Goal: Communication & Community: Answer question/provide support

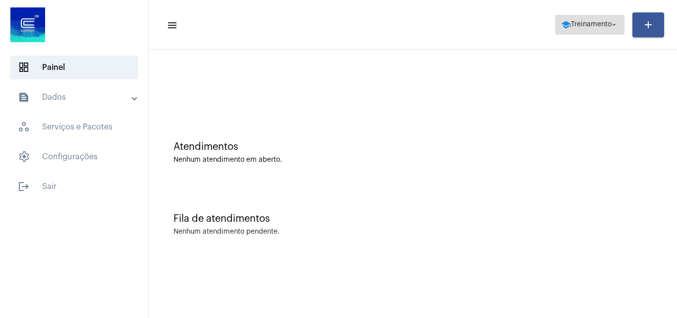
click at [568, 17] on span "school Treinamento arrow_drop_down" at bounding box center [590, 24] width 58 height 18
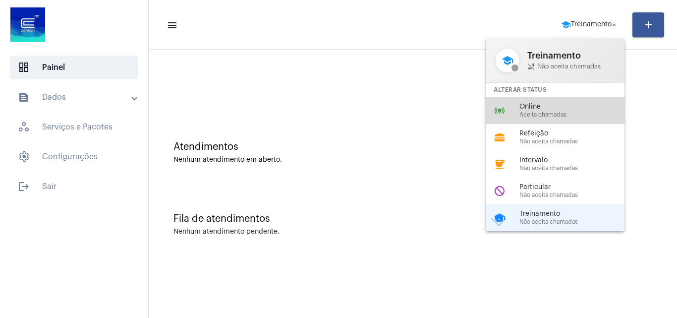
click at [544, 114] on span "Aceita chamadas" at bounding box center [576, 115] width 113 height 6
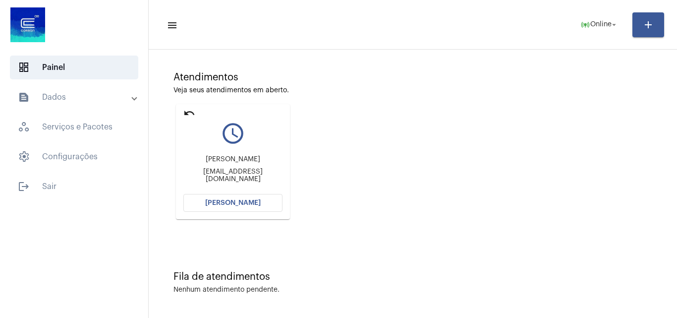
scroll to position [70, 0]
click at [279, 198] on button "[PERSON_NAME]" at bounding box center [232, 202] width 99 height 18
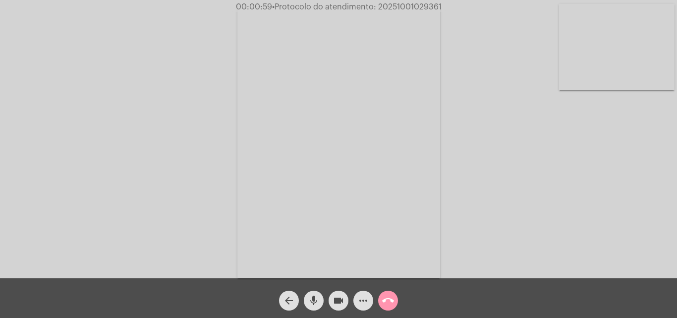
click at [311, 297] on mat-icon "mic" at bounding box center [314, 300] width 12 height 12
click at [332, 301] on button "videocam" at bounding box center [339, 300] width 20 height 20
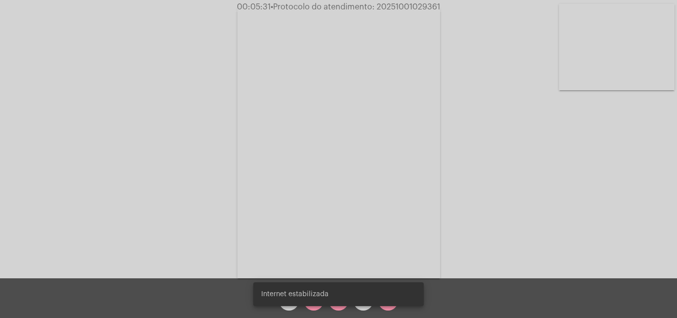
click at [480, 200] on div "Acessando Câmera e Microfone..." at bounding box center [338, 141] width 675 height 278
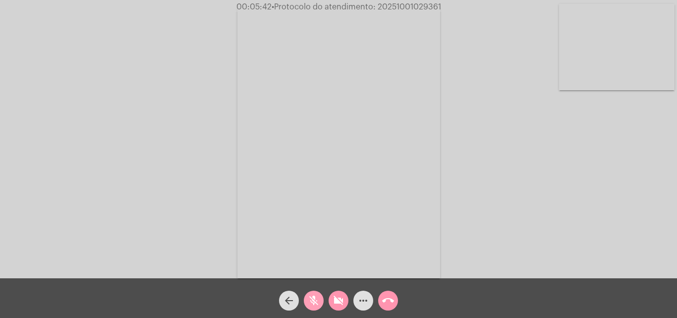
click at [314, 305] on mat-icon "mic_off" at bounding box center [314, 300] width 12 height 12
click at [337, 306] on mat-icon "videocam_off" at bounding box center [339, 300] width 12 height 12
click at [319, 300] on mat-icon "mic" at bounding box center [314, 300] width 12 height 12
click at [330, 301] on button "videocam" at bounding box center [339, 300] width 20 height 20
click at [305, 302] on button "mic_off" at bounding box center [314, 300] width 20 height 20
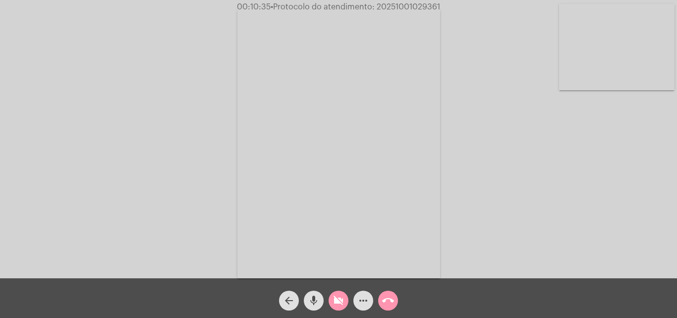
click at [331, 303] on button "videocam_off" at bounding box center [339, 300] width 20 height 20
click at [309, 300] on mat-icon "mic" at bounding box center [314, 300] width 12 height 12
click at [335, 303] on mat-icon "videocam" at bounding box center [339, 300] width 12 height 12
click at [321, 292] on div "mic_off" at bounding box center [313, 298] width 25 height 25
click at [348, 301] on div "videocam_off" at bounding box center [338, 298] width 25 height 25
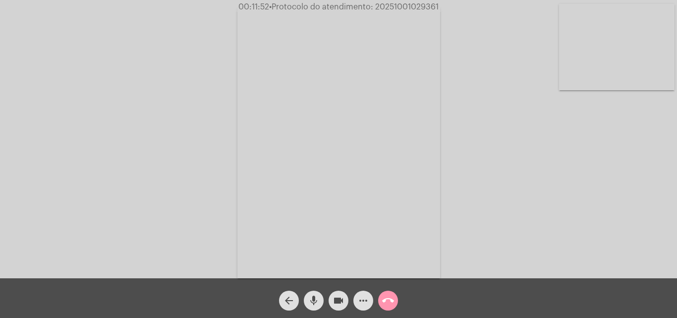
click at [318, 294] on div "mic" at bounding box center [313, 298] width 25 height 25
click at [330, 296] on button "videocam" at bounding box center [339, 300] width 20 height 20
click at [316, 300] on mat-icon "mic_off" at bounding box center [314, 300] width 12 height 12
click at [333, 302] on mat-icon "videocam_off" at bounding box center [339, 300] width 12 height 12
click at [313, 302] on mat-icon "mic" at bounding box center [314, 300] width 12 height 12
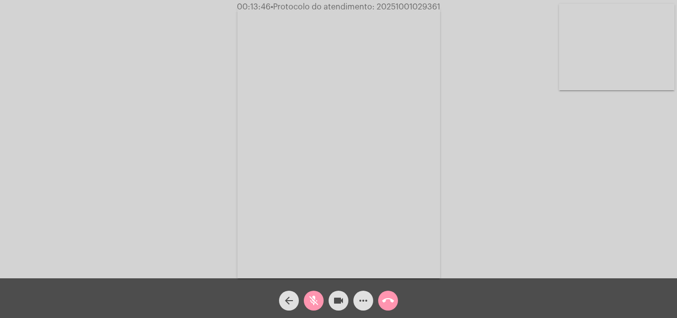
click at [329, 303] on button "videocam" at bounding box center [339, 300] width 20 height 20
click at [312, 303] on mat-icon "mic_off" at bounding box center [314, 300] width 12 height 12
click at [332, 302] on button "videocam_off" at bounding box center [339, 300] width 20 height 20
click at [317, 300] on button "mic" at bounding box center [314, 300] width 20 height 20
click at [333, 300] on mat-icon "videocam" at bounding box center [339, 300] width 12 height 12
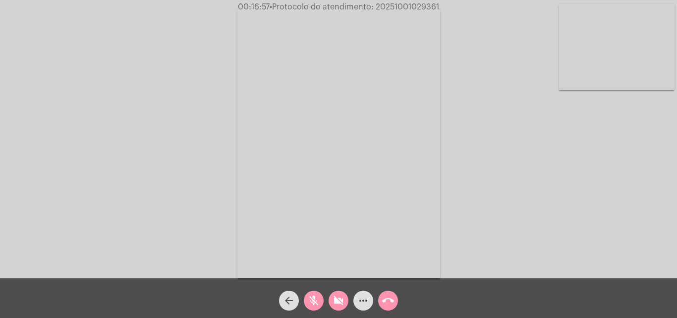
click at [533, 235] on div "Acessando Câmera e Microfone..." at bounding box center [338, 141] width 675 height 278
click at [368, 303] on mat-icon "more_horiz" at bounding box center [363, 300] width 12 height 12
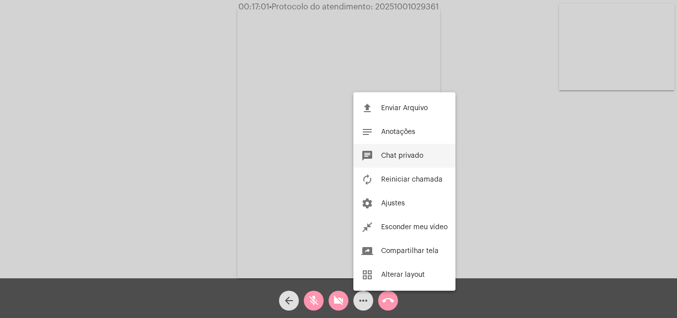
click at [388, 159] on button "chat Chat privado" at bounding box center [404, 156] width 102 height 24
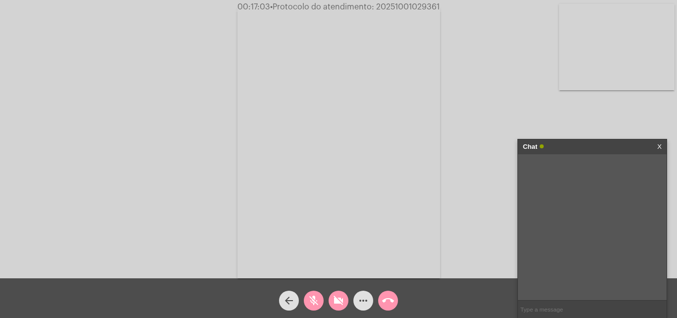
click at [551, 310] on input "text" at bounding box center [592, 308] width 149 height 17
click at [563, 307] on input "text" at bounding box center [592, 308] width 149 height 17
drag, startPoint x: 560, startPoint y: 302, endPoint x: 571, endPoint y: 310, distance: 13.5
click at [564, 304] on input "text" at bounding box center [592, 308] width 149 height 17
click at [571, 310] on input "text" at bounding box center [592, 308] width 149 height 17
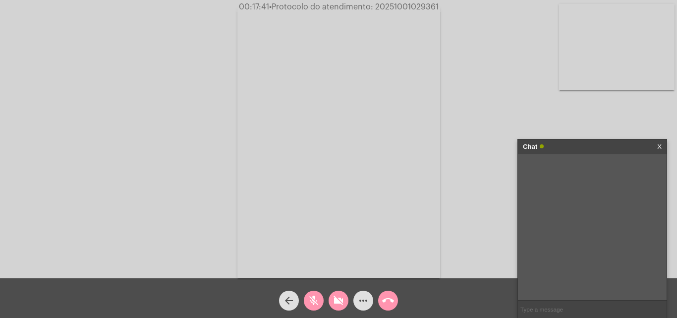
click at [530, 305] on input "text" at bounding box center [592, 308] width 149 height 17
click at [557, 311] on input "text" at bounding box center [592, 308] width 149 height 17
click at [629, 208] on div at bounding box center [592, 227] width 149 height 146
click at [525, 306] on input "text" at bounding box center [592, 308] width 149 height 17
click at [365, 297] on mat-icon "more_horiz" at bounding box center [363, 300] width 12 height 12
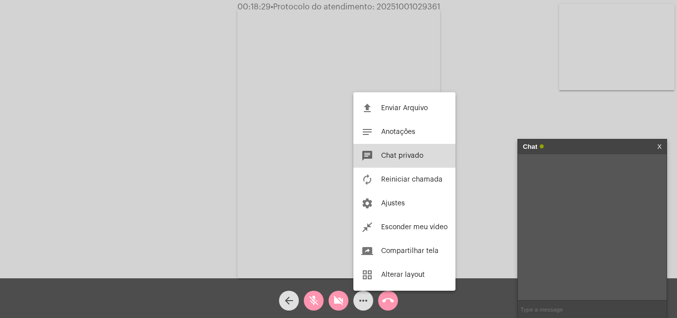
click at [422, 146] on button "chat Chat privado" at bounding box center [404, 156] width 102 height 24
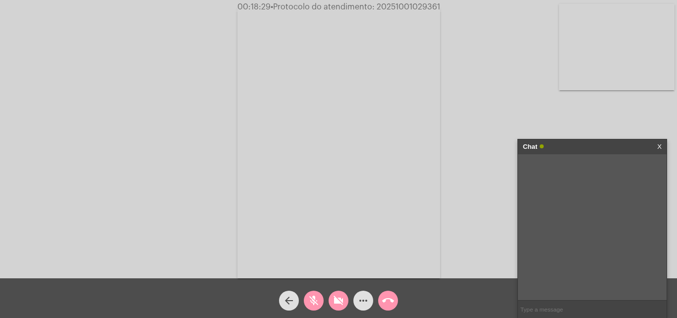
click at [530, 302] on input "text" at bounding box center [592, 308] width 149 height 17
drag, startPoint x: 543, startPoint y: 311, endPoint x: 523, endPoint y: 172, distance: 140.6
click at [522, 172] on div at bounding box center [592, 227] width 149 height 146
drag, startPoint x: 523, startPoint y: 172, endPoint x: 540, endPoint y: 169, distance: 17.2
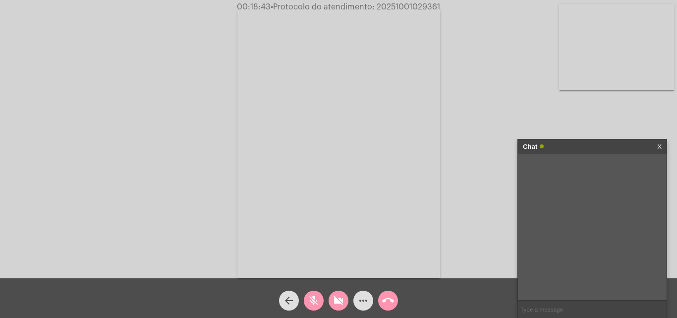
drag, startPoint x: 540, startPoint y: 169, endPoint x: 567, endPoint y: 166, distance: 26.9
click at [567, 166] on div at bounding box center [592, 227] width 149 height 146
drag, startPoint x: 567, startPoint y: 166, endPoint x: 580, endPoint y: 170, distance: 14.0
click at [580, 170] on div at bounding box center [592, 227] width 149 height 146
click at [627, 173] on div at bounding box center [592, 227] width 149 height 146
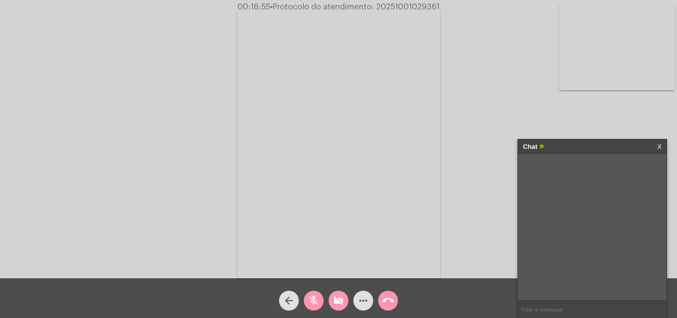
click at [534, 161] on div at bounding box center [592, 227] width 149 height 146
drag, startPoint x: 534, startPoint y: 161, endPoint x: 565, endPoint y: 307, distance: 149.4
click at [636, 246] on div at bounding box center [592, 227] width 149 height 146
click at [568, 305] on input "text" at bounding box center [592, 308] width 149 height 17
click at [571, 249] on div at bounding box center [592, 227] width 149 height 146
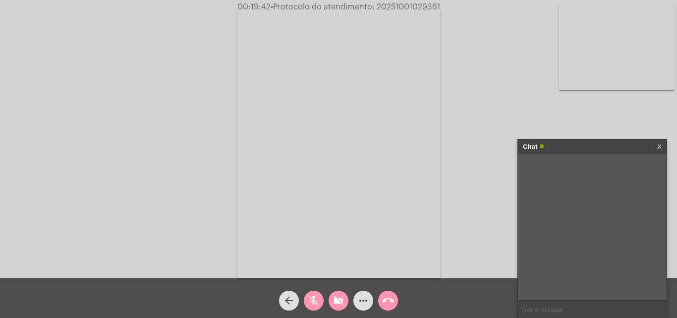
drag, startPoint x: 575, startPoint y: 315, endPoint x: 581, endPoint y: 242, distance: 73.6
click at [581, 242] on div at bounding box center [592, 227] width 149 height 146
click at [565, 297] on div at bounding box center [592, 227] width 149 height 146
click at [563, 313] on input "text" at bounding box center [592, 308] width 149 height 17
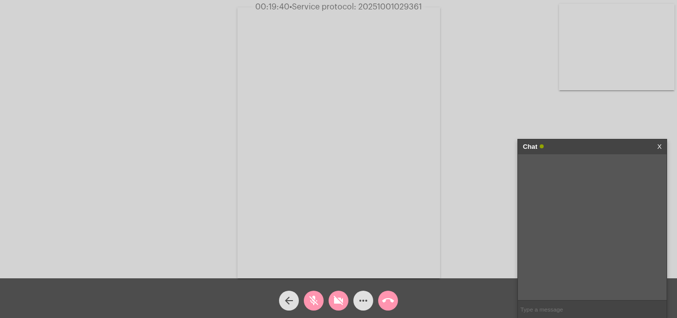
click at [563, 232] on div at bounding box center [592, 227] width 149 height 146
click at [646, 253] on div at bounding box center [592, 227] width 149 height 146
click at [577, 249] on div at bounding box center [592, 227] width 149 height 146
drag, startPoint x: 576, startPoint y: 230, endPoint x: 610, endPoint y: 167, distance: 71.2
click at [609, 165] on div at bounding box center [592, 227] width 149 height 146
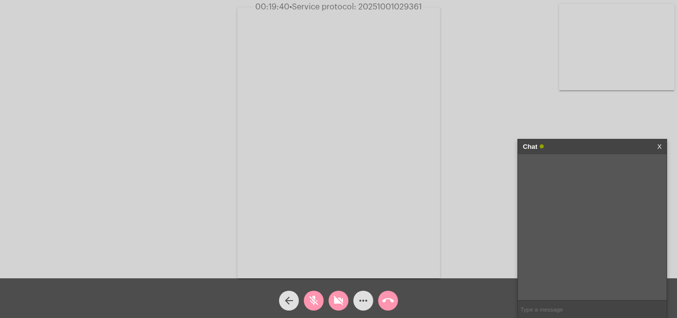
click at [551, 312] on input "text" at bounding box center [592, 308] width 149 height 17
click at [594, 256] on div at bounding box center [592, 227] width 149 height 146
drag, startPoint x: 594, startPoint y: 255, endPoint x: 587, endPoint y: 178, distance: 77.6
click at [594, 254] on div at bounding box center [592, 227] width 149 height 146
click at [594, 251] on div at bounding box center [592, 227] width 149 height 146
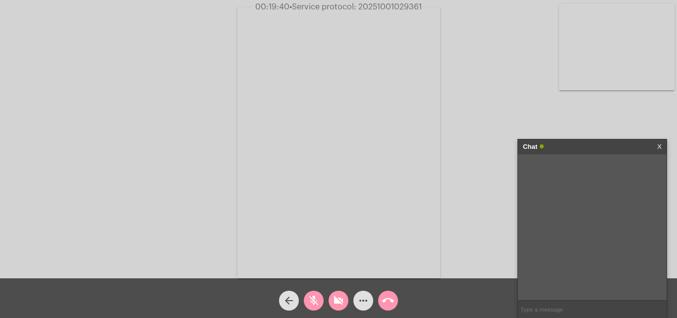
click at [534, 310] on input "text" at bounding box center [592, 308] width 149 height 17
click at [312, 295] on mat-icon "mic_off" at bounding box center [314, 300] width 12 height 12
click at [336, 297] on mat-icon "videocam_off" at bounding box center [339, 300] width 12 height 12
click at [319, 304] on mat-icon "mic" at bounding box center [314, 300] width 12 height 12
click at [334, 303] on mat-icon "videocam" at bounding box center [339, 300] width 12 height 12
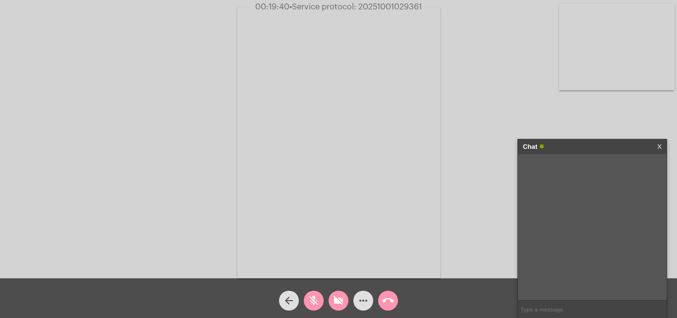
click at [548, 310] on input "text" at bounding box center [592, 308] width 149 height 17
click at [279, 8] on font "00:19:40" at bounding box center [272, 7] width 34 height 8
click at [542, 303] on input "text" at bounding box center [592, 308] width 149 height 17
click at [361, 297] on mat-icon "more_horiz" at bounding box center [363, 300] width 12 height 12
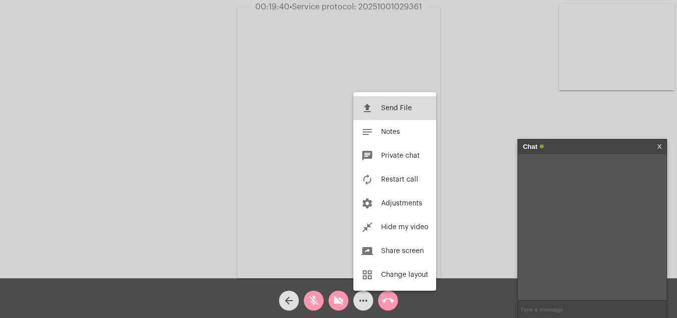
click at [405, 102] on button "file_upload Send File" at bounding box center [394, 108] width 83 height 24
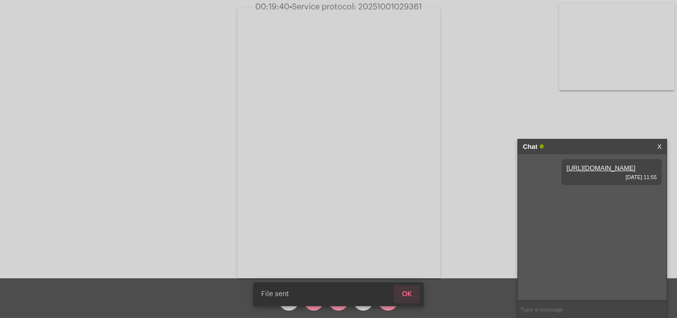
click at [409, 290] on font "OK" at bounding box center [407, 293] width 10 height 7
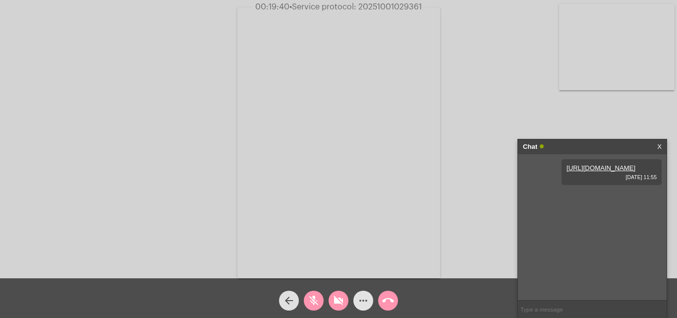
click at [363, 297] on mat-icon "more_horiz" at bounding box center [363, 300] width 12 height 12
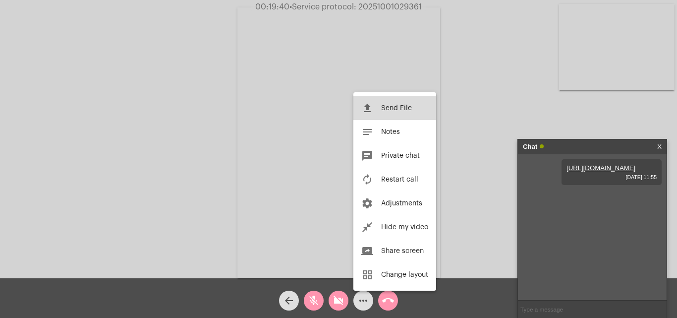
click at [387, 114] on button "file_upload Send File" at bounding box center [394, 108] width 83 height 24
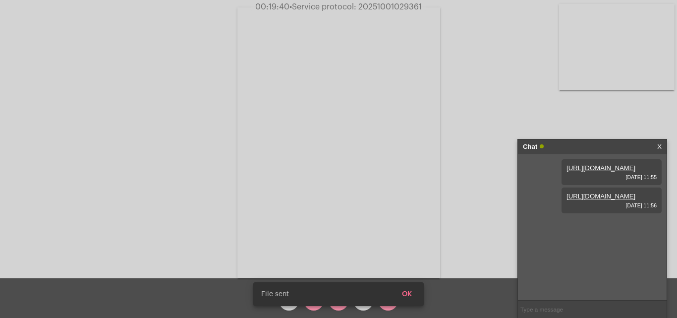
click at [416, 286] on button "OK" at bounding box center [407, 294] width 26 height 18
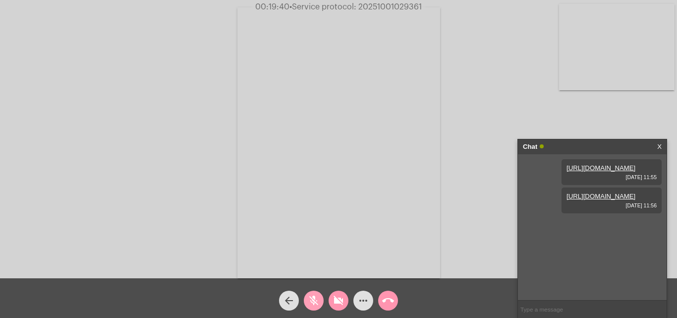
click at [308, 294] on span "mic_off" at bounding box center [314, 300] width 12 height 20
click at [342, 306] on mat-icon "videocam_off" at bounding box center [339, 300] width 12 height 12
click at [6, 104] on div "Accessing Camera and Microphone..." at bounding box center [338, 141] width 675 height 278
click at [629, 101] on div "Accessing Camera and Microphone..." at bounding box center [338, 141] width 675 height 278
click at [550, 312] on input "text" at bounding box center [592, 308] width 149 height 17
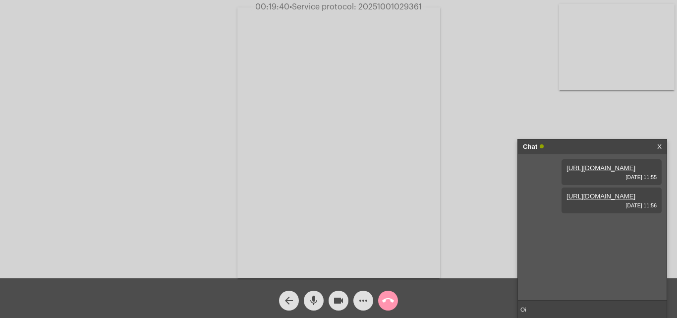
type input "Oi!"
click at [331, 299] on button "videocam" at bounding box center [339, 300] width 20 height 20
click at [324, 299] on div "mic" at bounding box center [313, 298] width 25 height 25
click at [313, 300] on mat-icon "mic_off" at bounding box center [314, 300] width 12 height 12
click at [337, 301] on mat-icon "videocam_off" at bounding box center [339, 300] width 12 height 12
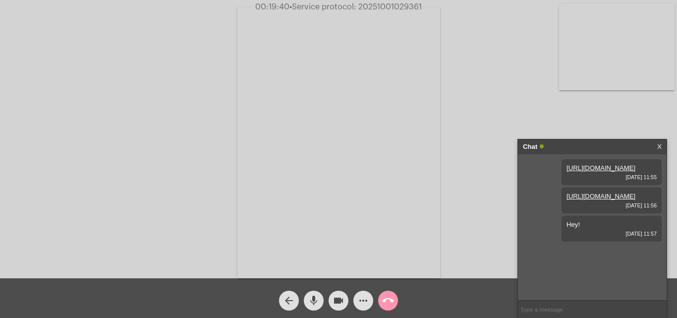
click at [552, 303] on input "text" at bounding box center [592, 308] width 149 height 17
click at [319, 304] on mat-icon "mic" at bounding box center [314, 300] width 12 height 12
click at [340, 304] on mat-icon "videocam" at bounding box center [339, 300] width 12 height 12
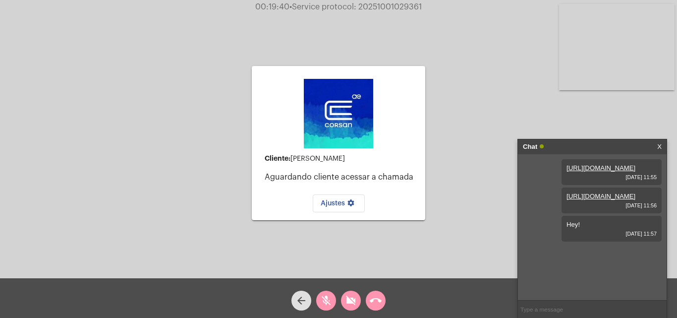
click at [533, 303] on input "text" at bounding box center [592, 308] width 149 height 17
click at [329, 297] on mat-icon "mic_off" at bounding box center [326, 300] width 12 height 12
click at [344, 299] on button "videocam_off" at bounding box center [351, 300] width 20 height 20
click at [371, 288] on div "call_end" at bounding box center [375, 298] width 25 height 25
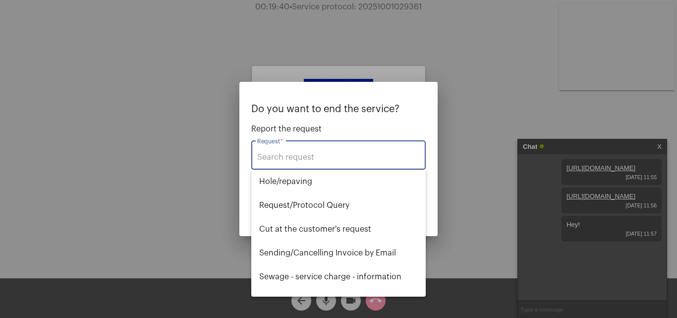
type input "p"
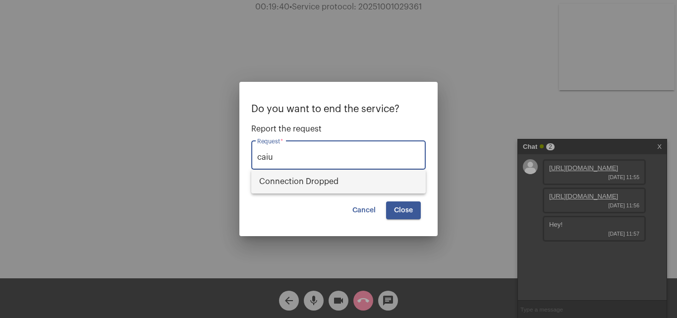
click at [375, 186] on span "Connection Dropped" at bounding box center [338, 182] width 159 height 24
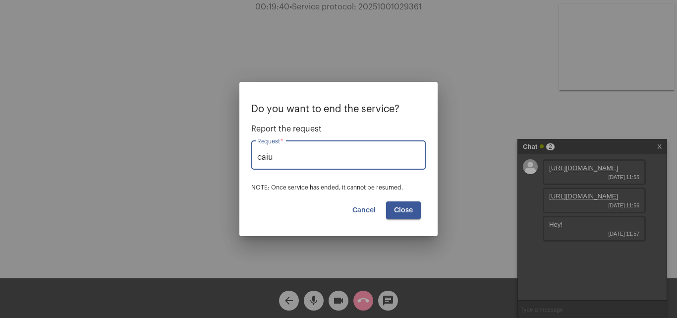
type input "Ligação Caiu"
click at [398, 206] on button "Close" at bounding box center [403, 210] width 35 height 18
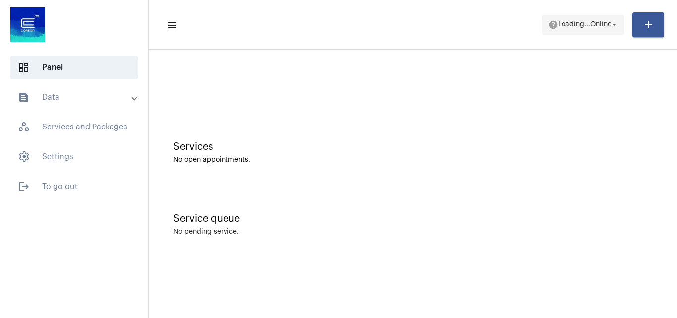
click at [575, 25] on font "Loading..." at bounding box center [574, 24] width 32 height 7
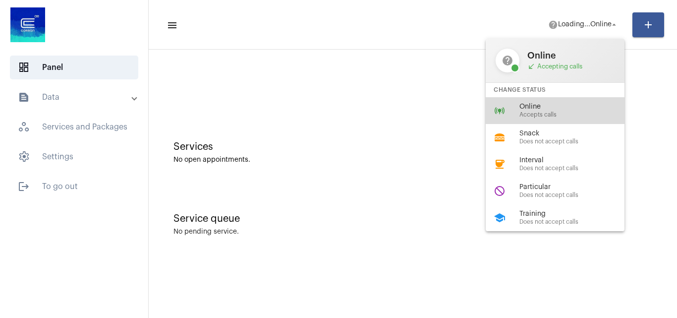
click at [527, 105] on font "Online" at bounding box center [530, 106] width 21 height 7
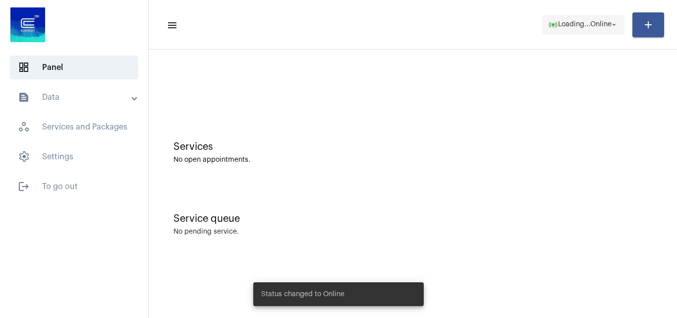
click at [565, 27] on font "Loading..." at bounding box center [574, 24] width 32 height 7
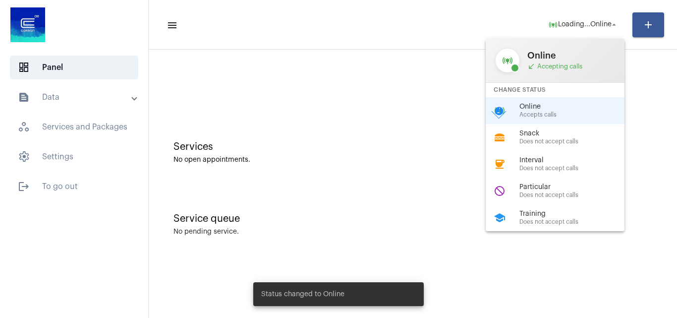
click at [441, 83] on div at bounding box center [338, 159] width 677 height 318
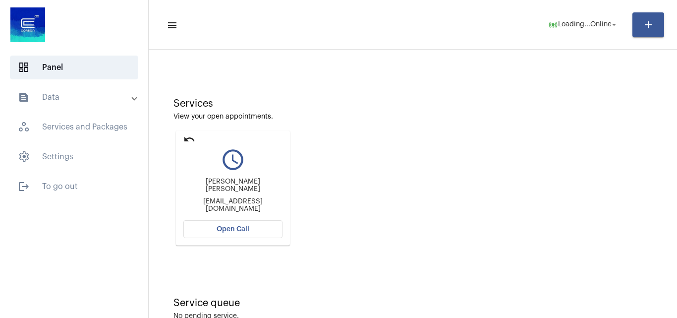
scroll to position [70, 0]
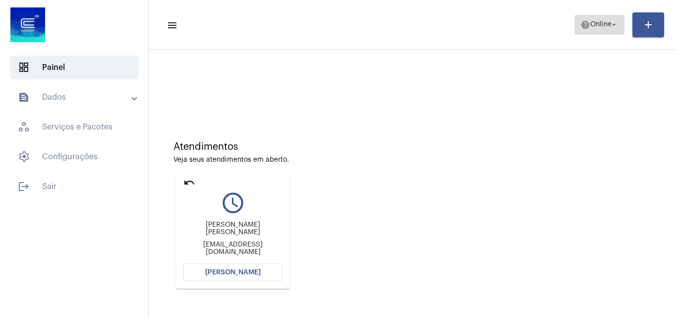
click at [575, 27] on button "help Online arrow_drop_down" at bounding box center [600, 25] width 50 height 20
